Goal: Information Seeking & Learning: Learn about a topic

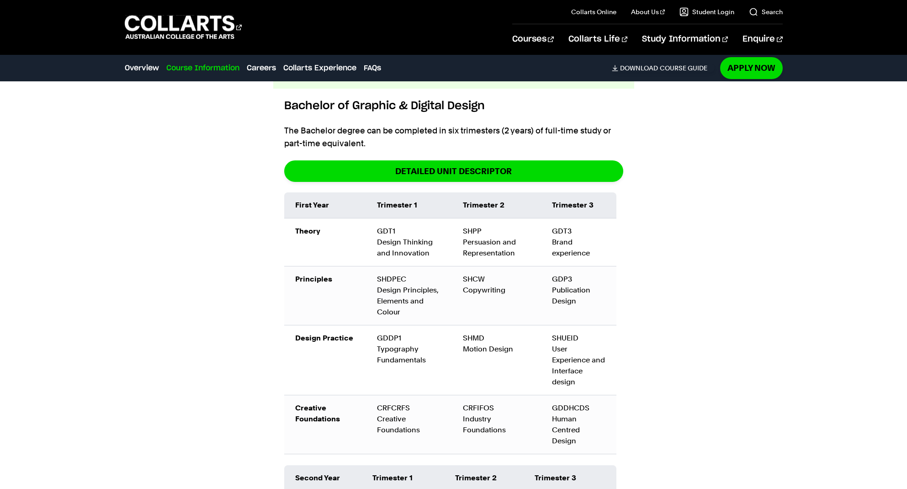
scroll to position [1167, 0]
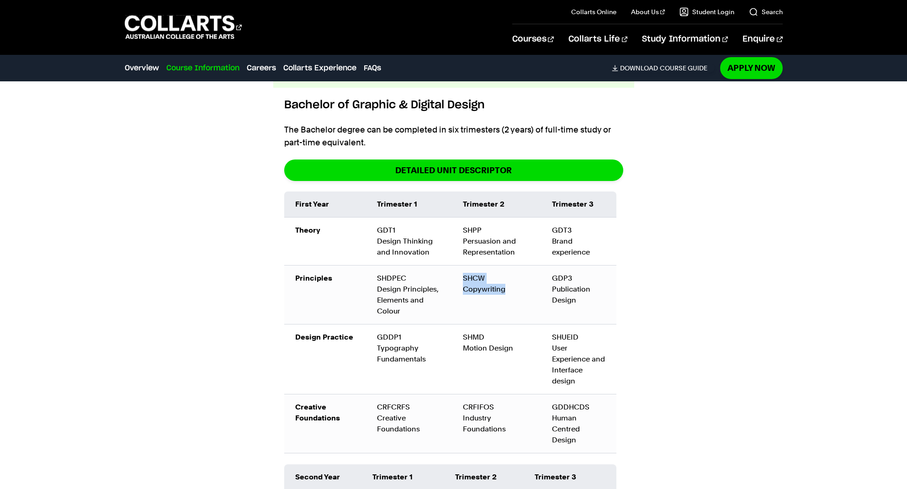
drag, startPoint x: 511, startPoint y: 271, endPoint x: 461, endPoint y: 257, distance: 52.1
click at [460, 265] on td "SHCW Copywriting" at bounding box center [496, 294] width 89 height 59
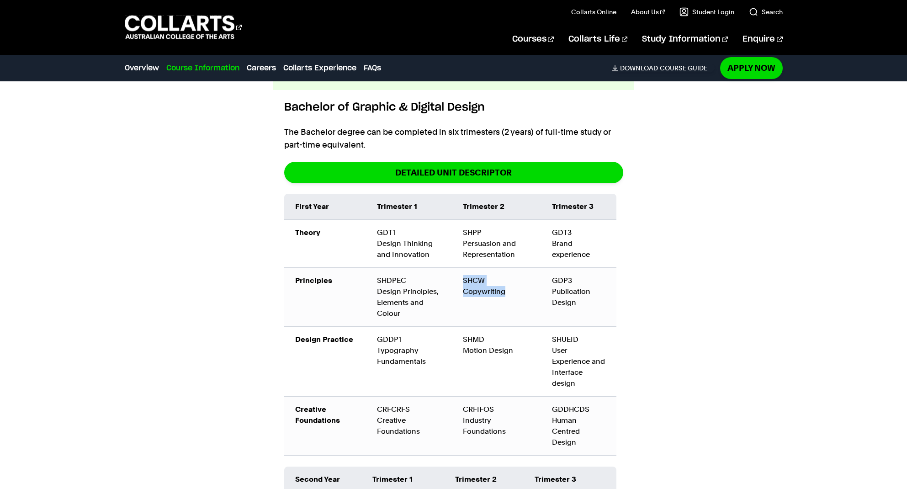
copy div "SHCW Copywriting"
drag, startPoint x: 775, startPoint y: 305, endPoint x: 439, endPoint y: 132, distance: 377.3
click at [769, 303] on div "Course Information Course Structure Bachelor of Graphic & Digital Design The Ba…" at bounding box center [454, 451] width 812 height 942
drag, startPoint x: 475, startPoint y: 325, endPoint x: 461, endPoint y: 319, distance: 15.1
click at [461, 326] on td "SHMD Motion Design" at bounding box center [496, 361] width 89 height 70
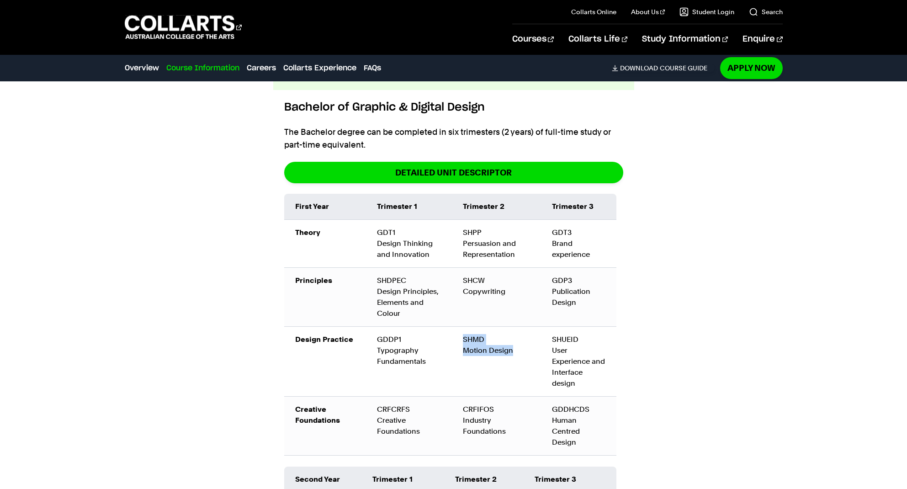
copy div "SHMD Motion Design"
drag, startPoint x: 521, startPoint y: 234, endPoint x: 627, endPoint y: 114, distance: 160.6
click at [462, 219] on td "SHPP Persuasion and Representation" at bounding box center [496, 243] width 89 height 48
copy td "SHPP Persuasion and Representation"
drag, startPoint x: 668, startPoint y: 246, endPoint x: 674, endPoint y: 227, distance: 20.1
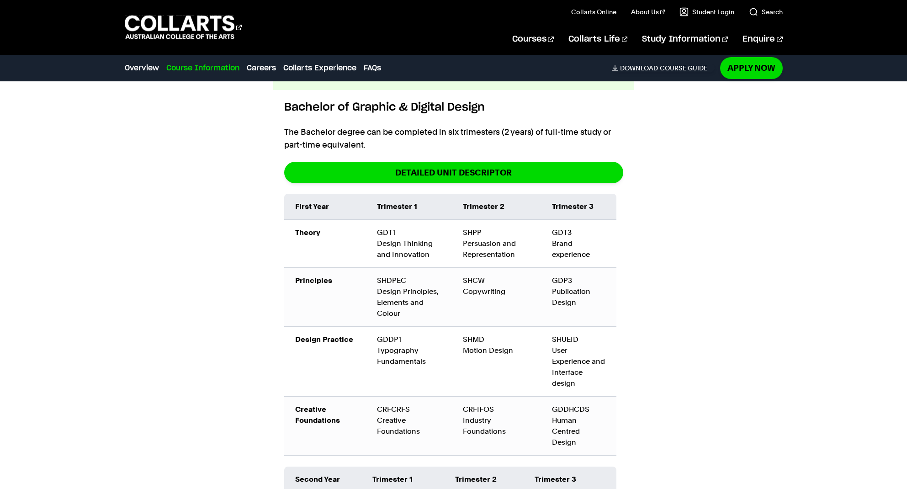
click at [668, 243] on div "Course Information Course Structure Bachelor of Graphic & Digital Design The Ba…" at bounding box center [454, 451] width 812 height 942
drag, startPoint x: 496, startPoint y: 230, endPoint x: 461, endPoint y: 215, distance: 38.3
click at [461, 219] on td "SHPP Persuasion and Representation" at bounding box center [496, 243] width 89 height 48
copy td "SHPP Persuasion and Representation"
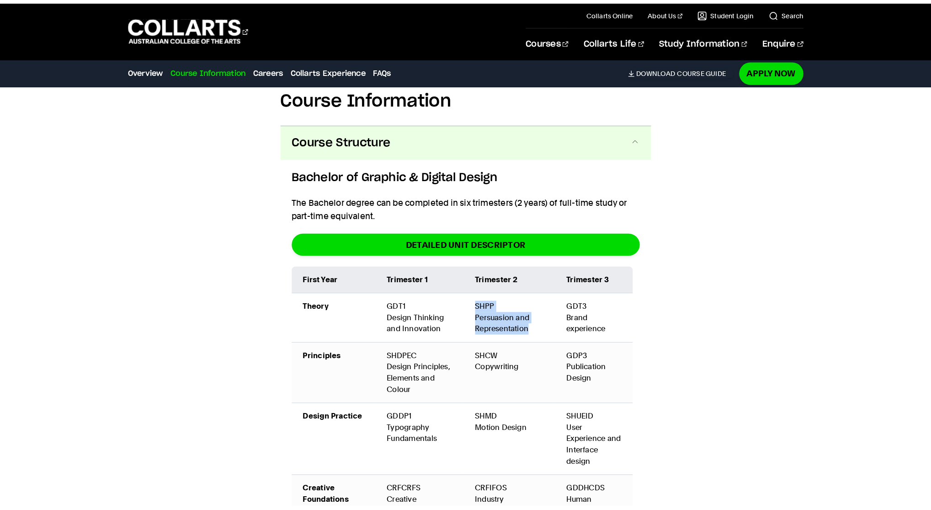
scroll to position [1123, 0]
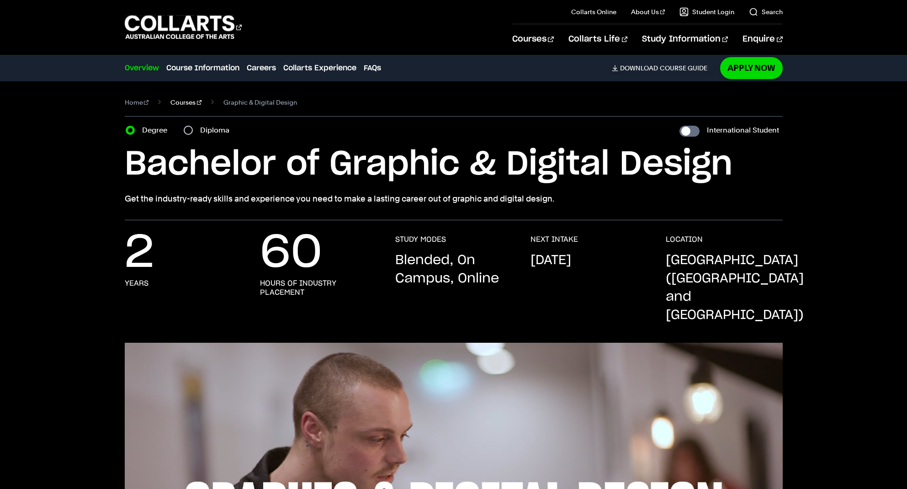
click at [177, 101] on link "Courses" at bounding box center [185, 102] width 31 height 13
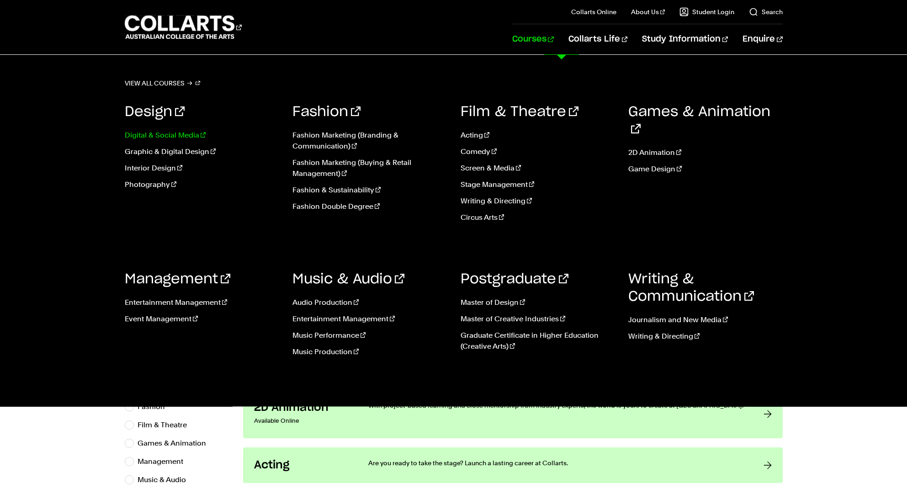
click at [169, 133] on link "Digital & Social Media" at bounding box center [202, 135] width 154 height 11
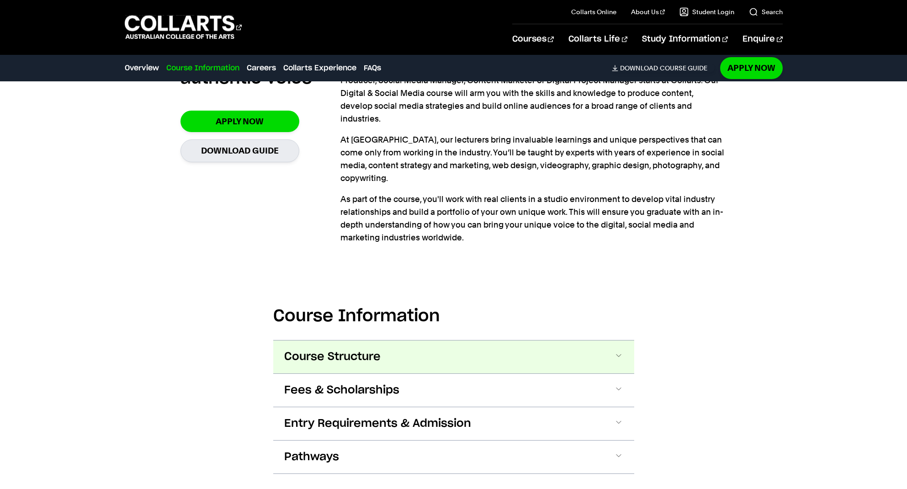
click at [621, 351] on span at bounding box center [618, 357] width 9 height 12
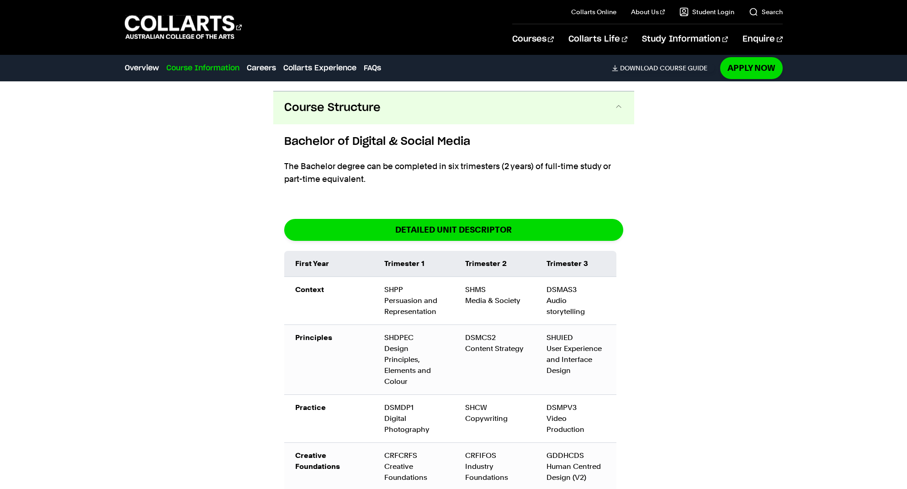
scroll to position [1078, 0]
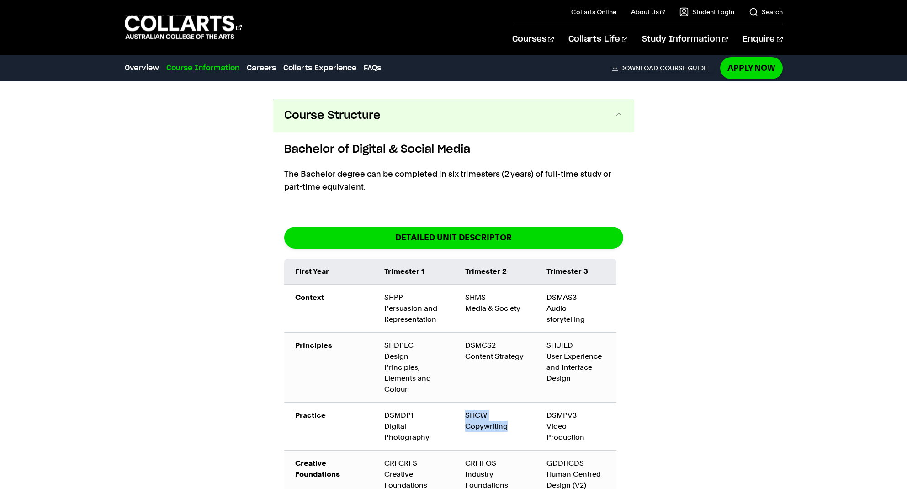
drag, startPoint x: 505, startPoint y: 381, endPoint x: 462, endPoint y: 370, distance: 44.9
click at [462, 403] on td "SHCW Copywriting" at bounding box center [494, 427] width 81 height 48
copy td "SHCW Copywriting"
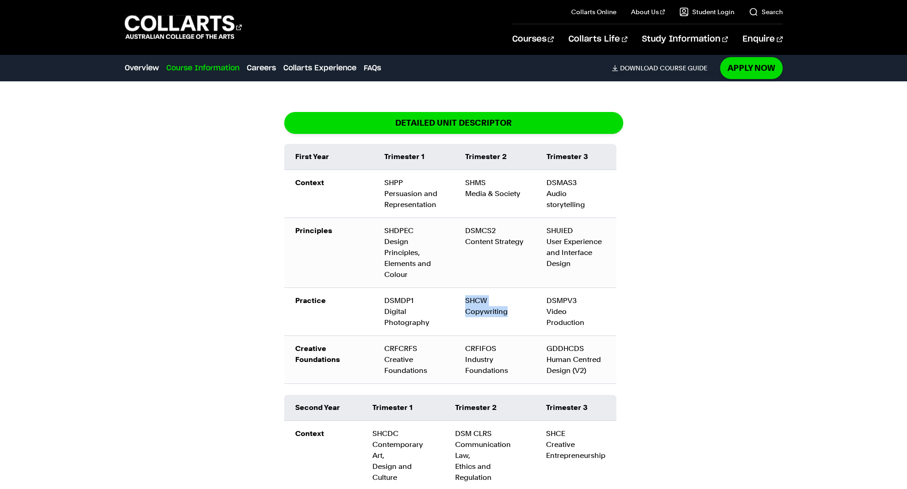
scroll to position [1111, 0]
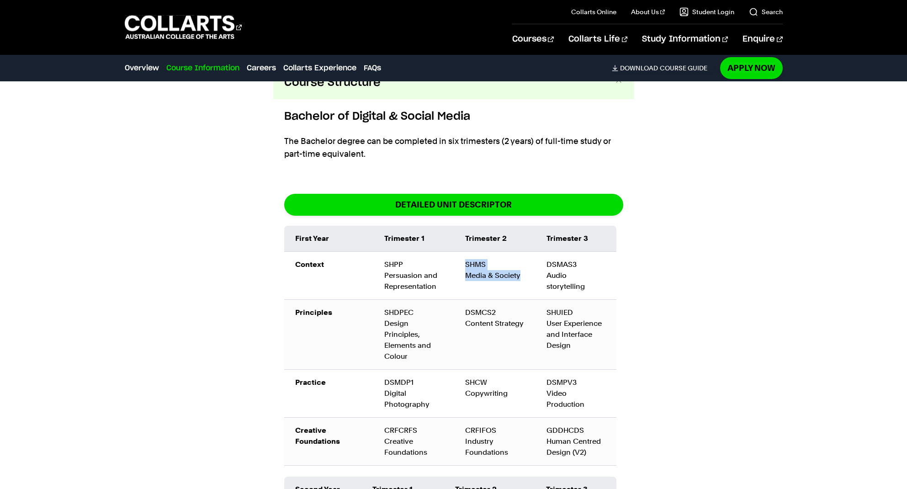
drag, startPoint x: 520, startPoint y: 231, endPoint x: 464, endPoint y: 221, distance: 57.1
click at [464, 252] on td "SHMS Media & Society" at bounding box center [494, 276] width 81 height 48
copy td "SHMS Media & Society"
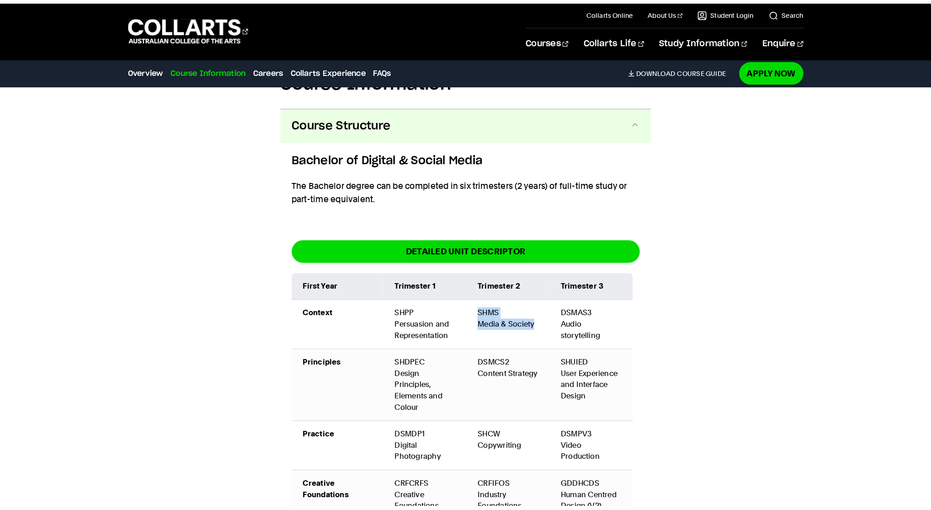
scroll to position [1082, 0]
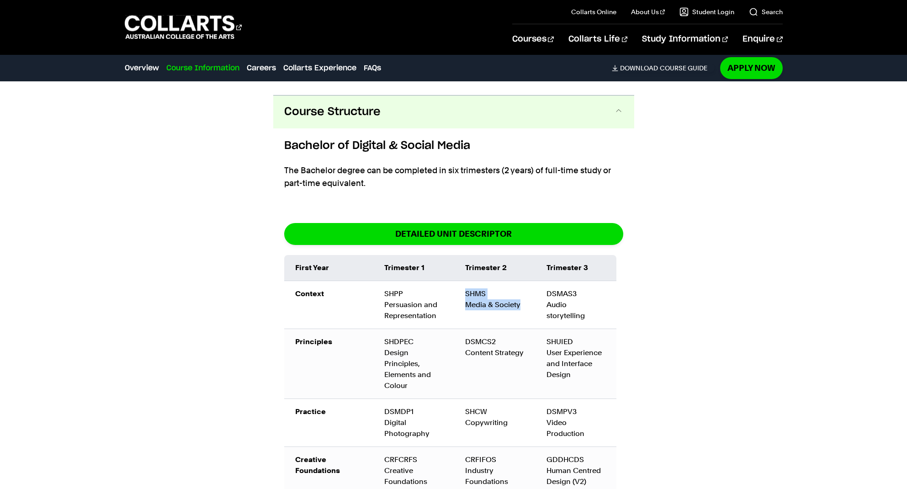
click at [515, 281] on td "SHMS Media & Society" at bounding box center [494, 305] width 81 height 48
